Goal: Transaction & Acquisition: Purchase product/service

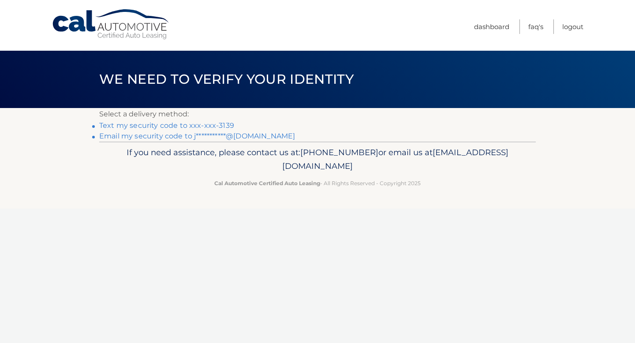
click at [139, 129] on link "Text my security code to xxx-xxx-3139" at bounding box center [166, 125] width 135 height 8
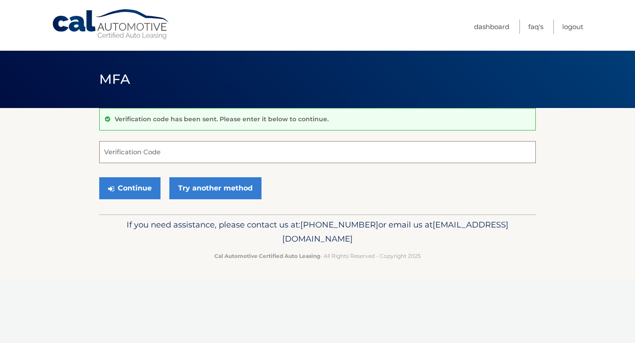
click at [139, 145] on input "Verification Code" at bounding box center [317, 152] width 436 height 22
type input "245319"
click at [99, 177] on button "Continue" at bounding box center [129, 188] width 61 height 22
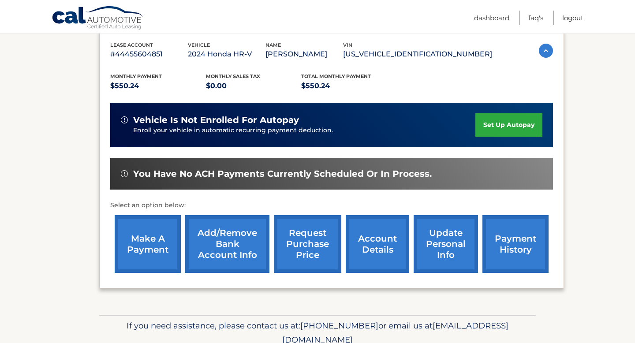
scroll to position [167, 0]
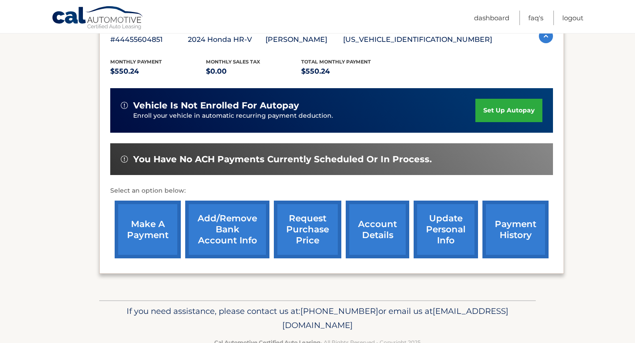
click at [218, 222] on link "Add/Remove bank account info" at bounding box center [227, 230] width 84 height 58
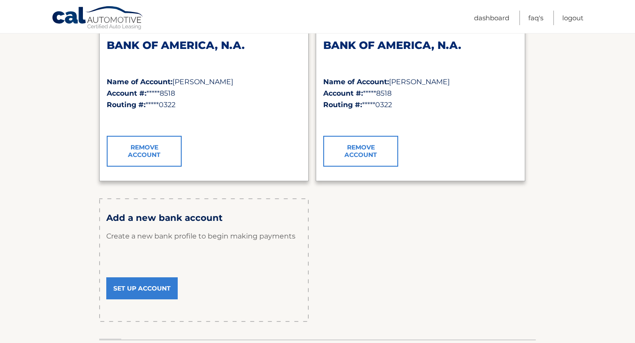
scroll to position [153, 0]
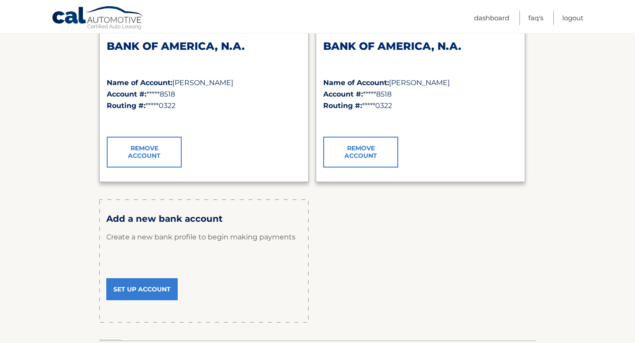
click at [149, 291] on link "Set Up Account" at bounding box center [141, 289] width 71 height 22
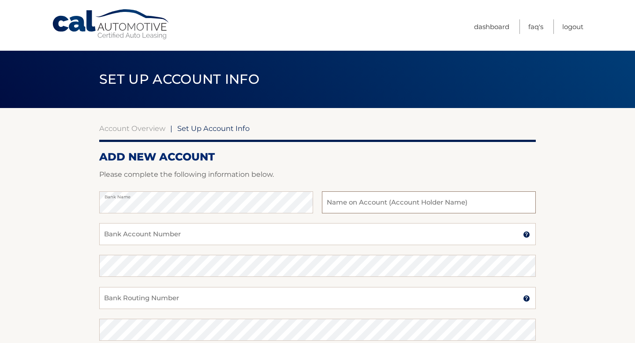
click at [367, 197] on input "text" at bounding box center [429, 202] width 214 height 22
type input "n"
type input "Angelo Manuel Feliz Sanchez"
click at [242, 238] on input "Bank Account Number" at bounding box center [317, 234] width 436 height 22
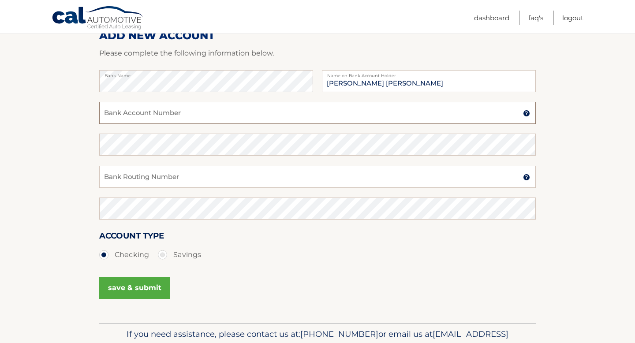
scroll to position [100, 0]
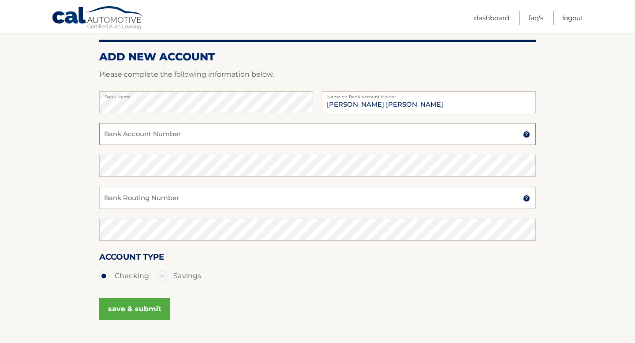
click at [209, 132] on input "Bank Account Number" at bounding box center [317, 134] width 436 height 22
type input "4455832068"
click at [169, 199] on input "Bank Routing Number" at bounding box center [317, 198] width 436 height 22
type input "026013673"
click at [127, 311] on button "save & submit" at bounding box center [134, 309] width 71 height 22
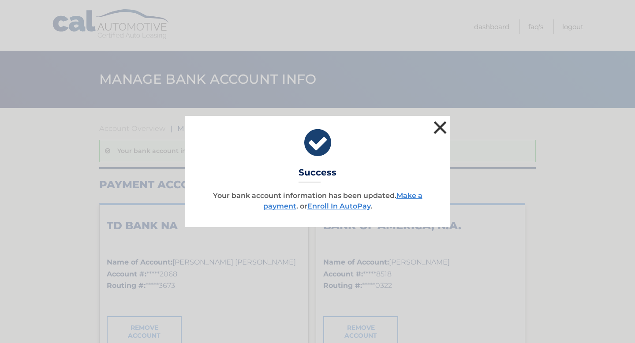
click at [437, 129] on button "×" at bounding box center [440, 128] width 18 height 18
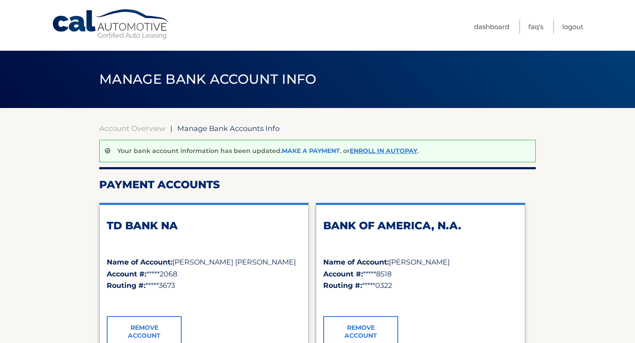
click at [311, 151] on link "Make a payment" at bounding box center [311, 151] width 58 height 8
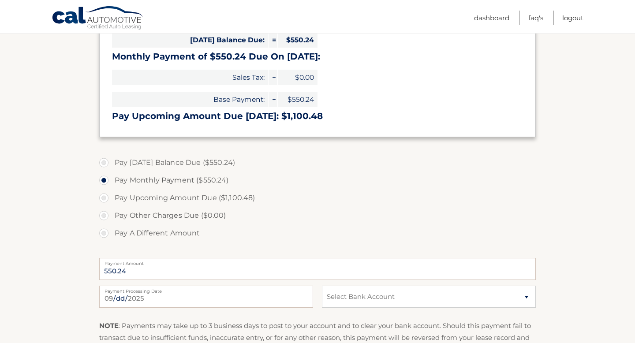
scroll to position [136, 0]
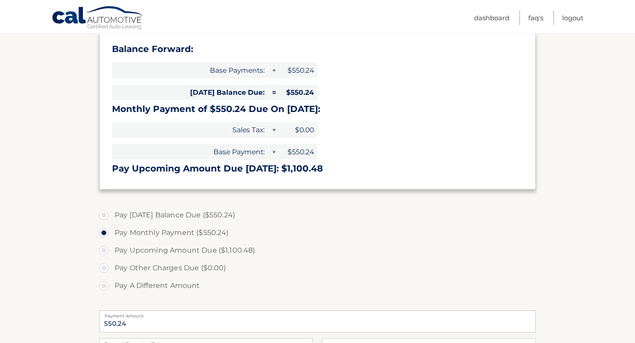
click at [108, 214] on label "Pay [DATE] Balance Due ($550.24)" at bounding box center [317, 215] width 436 height 18
click at [108, 214] on input "Pay [DATE] Balance Due ($550.24)" at bounding box center [107, 213] width 9 height 14
radio input "true"
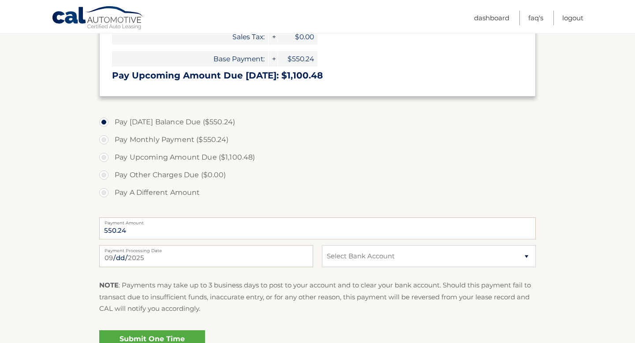
scroll to position [242, 0]
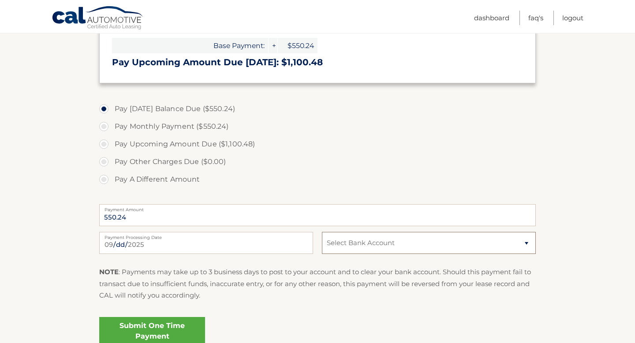
click at [401, 246] on select "Select Bank Account Checking TD BANK NA *****2068 Checking BANK OF [GEOGRAPHIC_…" at bounding box center [429, 243] width 214 height 22
select select "NzI1ODY0YzYtMTcxNC00YmNlLWEyYjUtYWQ1OGQ0NWFmMmFi"
click at [322, 232] on select "Select Bank Account Checking TD BANK NA *****2068 Checking BANK OF [GEOGRAPHIC_…" at bounding box center [429, 243] width 214 height 22
click at [163, 331] on link "Submit One Time Payment" at bounding box center [152, 331] width 106 height 28
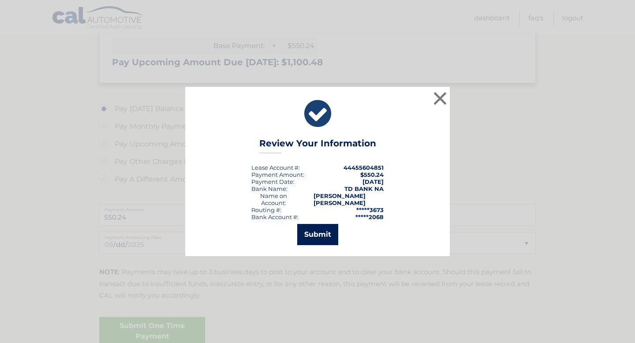
click at [328, 230] on button "Submit" at bounding box center [317, 234] width 41 height 21
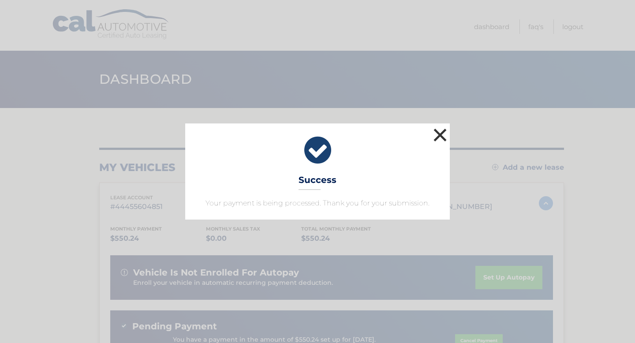
click at [436, 134] on button "×" at bounding box center [440, 135] width 18 height 18
